Goal: Check status: Check status

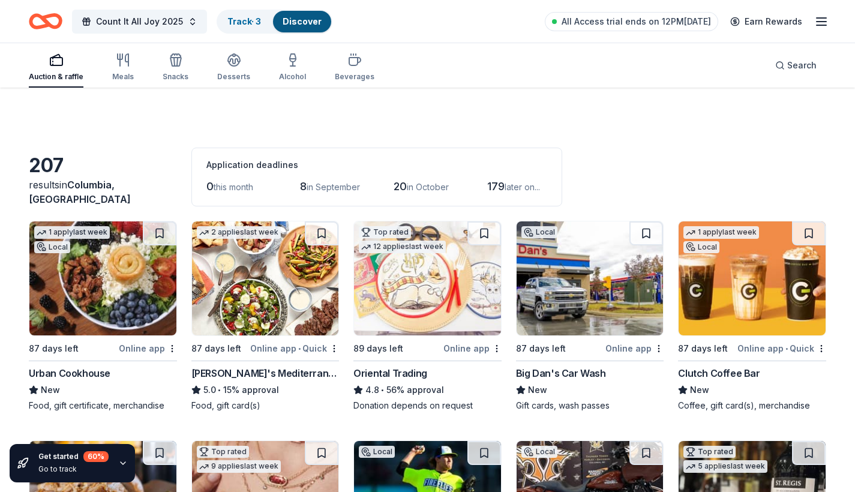
scroll to position [1187, 0]
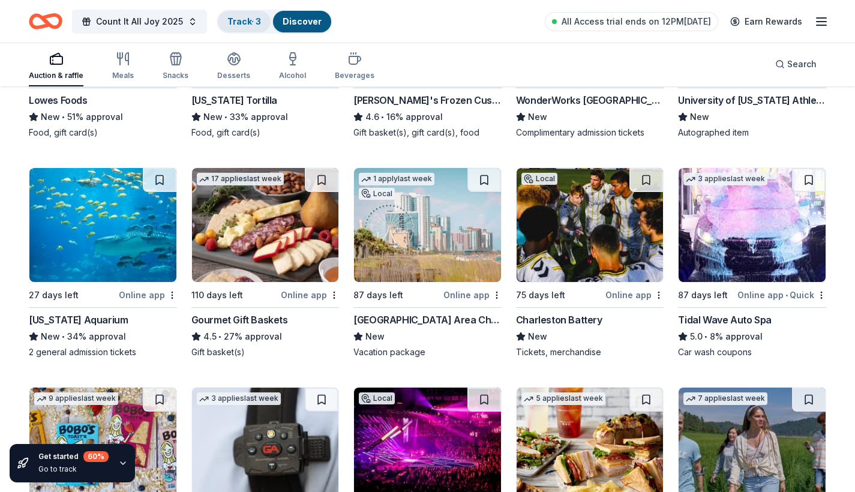
click at [246, 20] on link "Track · 3" at bounding box center [244, 21] width 34 height 10
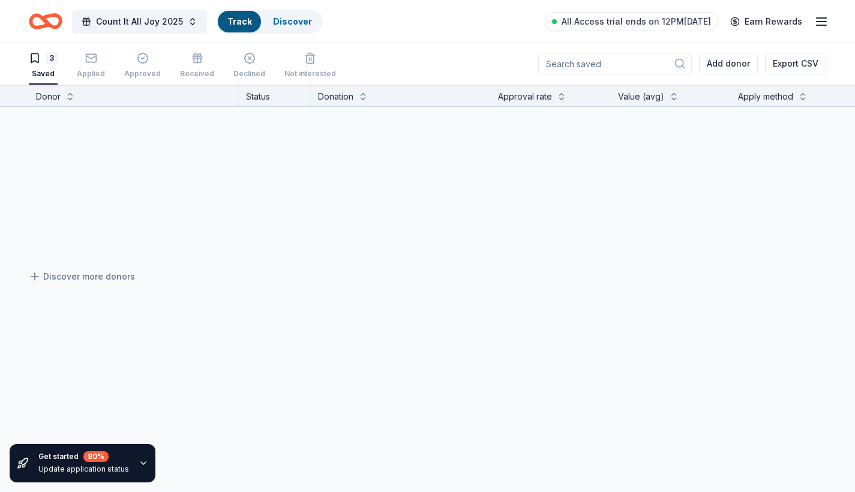
scroll to position [1, 0]
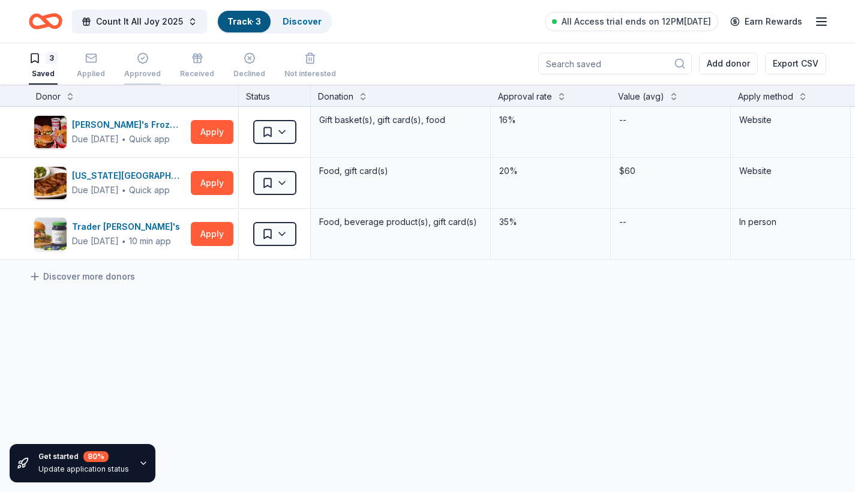
click at [146, 65] on div "Approved" at bounding box center [142, 65] width 37 height 26
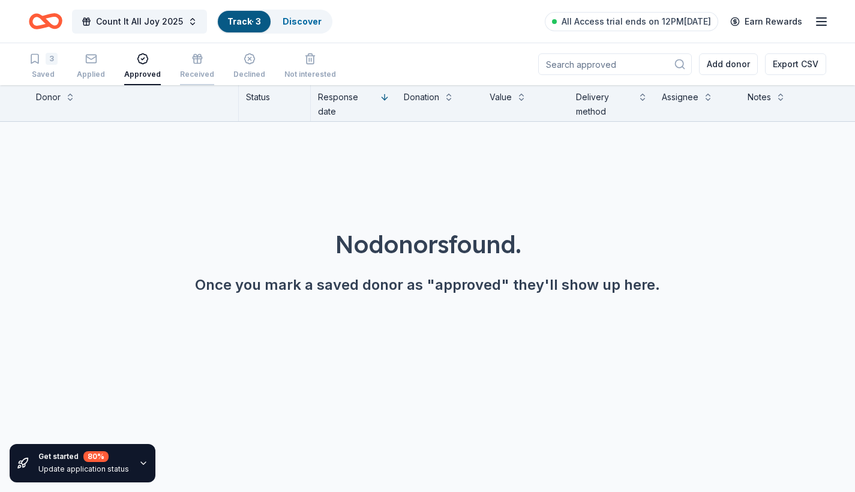
click at [187, 67] on div "Received" at bounding box center [197, 66] width 34 height 26
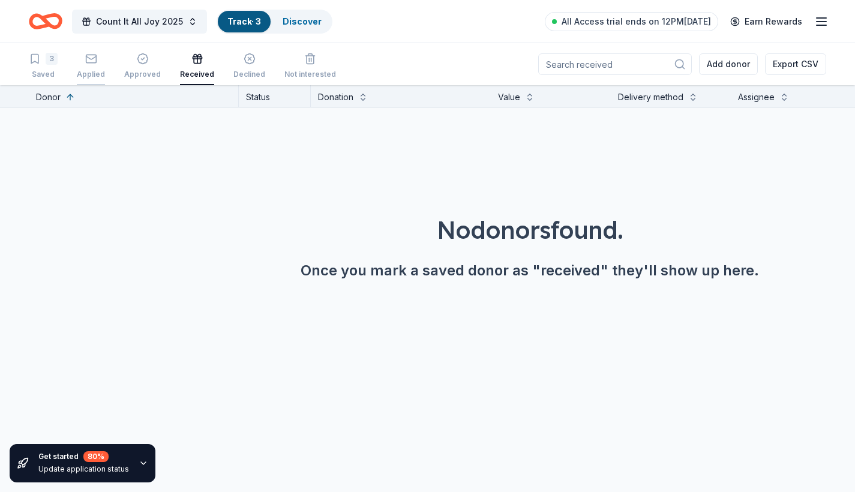
click at [101, 70] on div "Applied" at bounding box center [91, 75] width 28 height 10
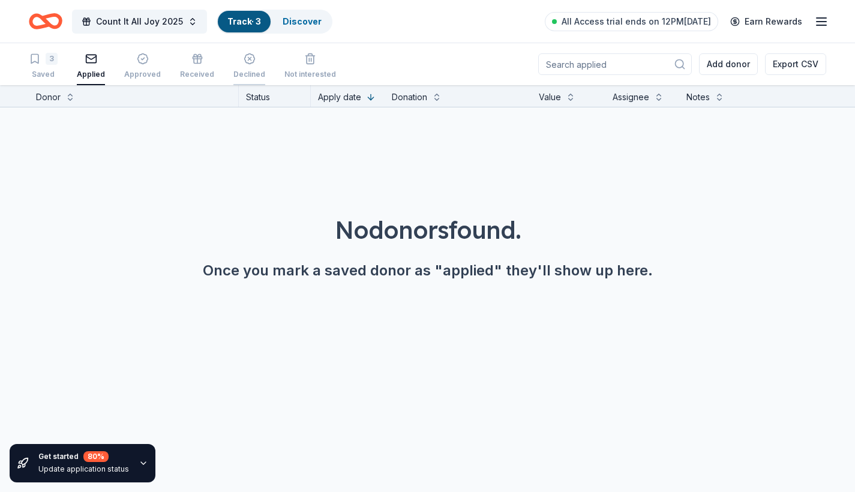
click at [248, 58] on line "button" at bounding box center [249, 59] width 3 height 3
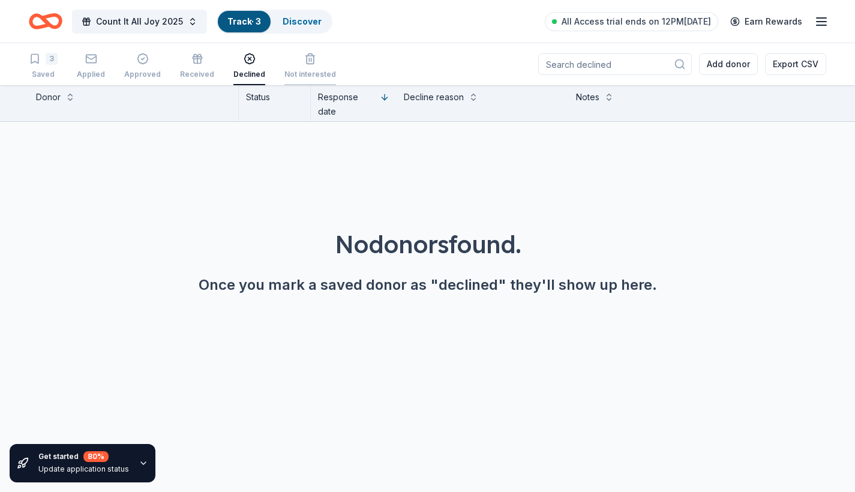
click at [309, 61] on div "button" at bounding box center [310, 59] width 52 height 12
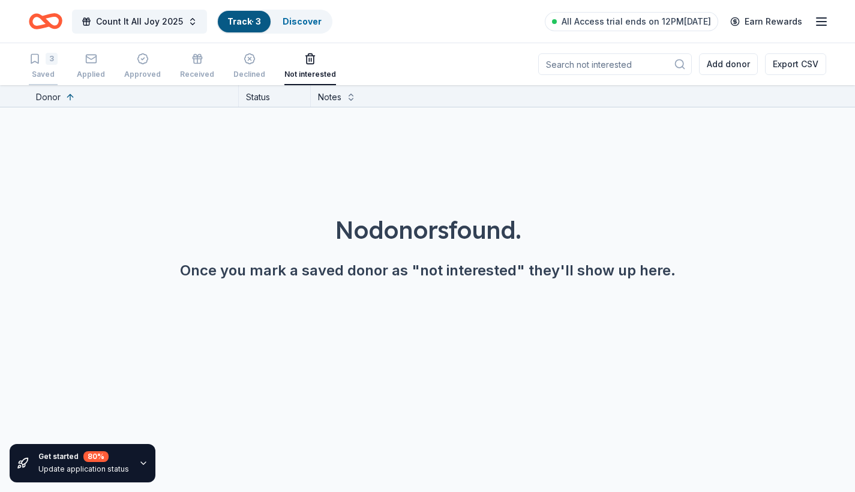
click at [35, 67] on div "3 Saved" at bounding box center [43, 66] width 29 height 26
